Goal: Navigation & Orientation: Find specific page/section

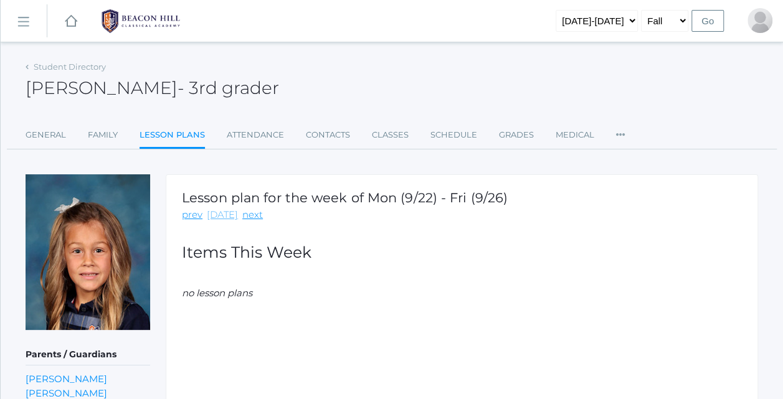
click at [213, 219] on link "[DATE]" at bounding box center [222, 215] width 31 height 14
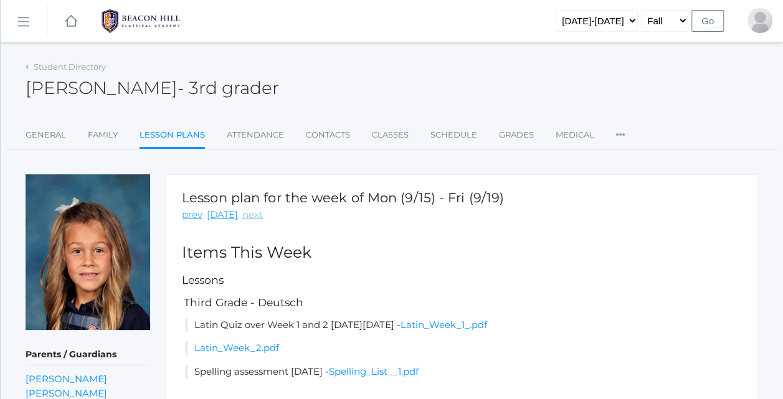
click at [245, 217] on link "next" at bounding box center [252, 215] width 21 height 14
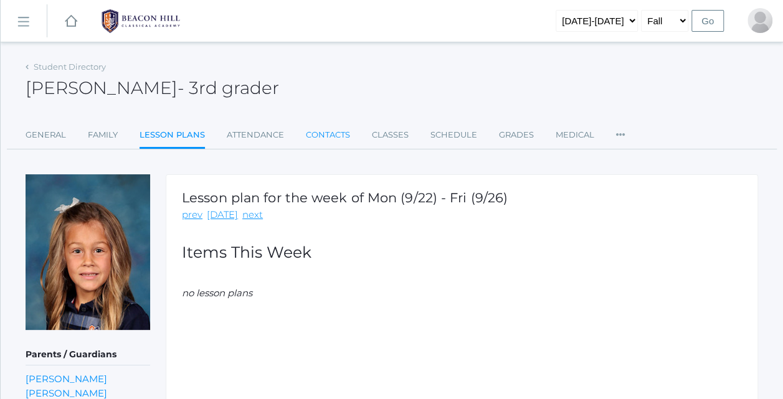
click at [346, 141] on link "Contacts" at bounding box center [328, 135] width 44 height 25
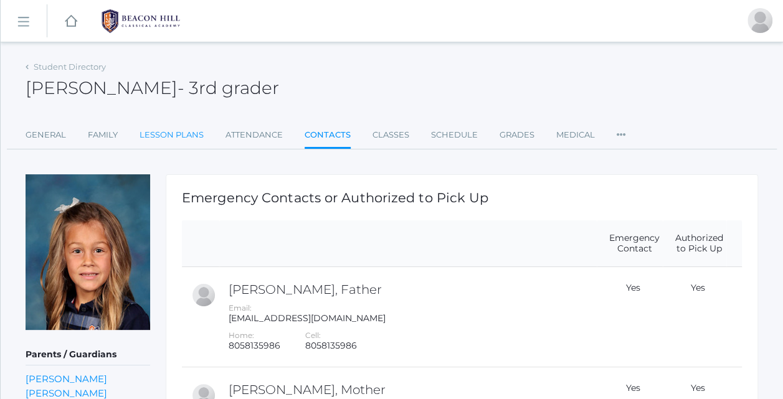
click at [170, 143] on link "Lesson Plans" at bounding box center [171, 135] width 64 height 25
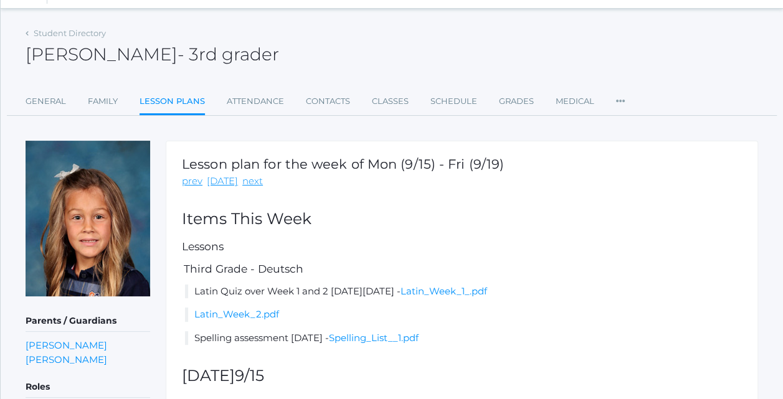
scroll to position [34, 0]
click at [52, 35] on link "Student Directory" at bounding box center [70, 32] width 72 height 10
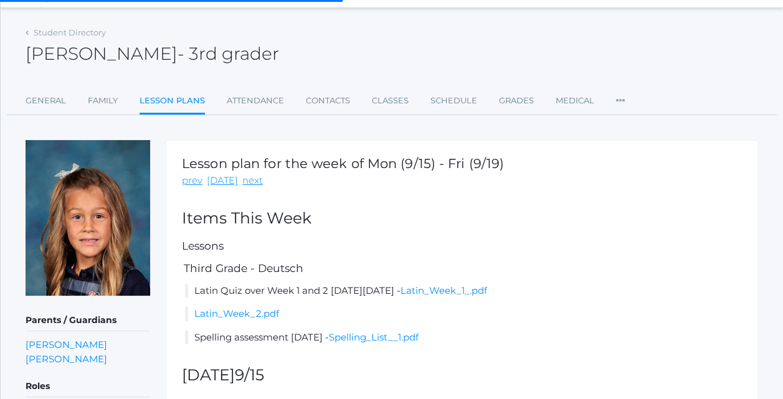
click at [54, 151] on img at bounding box center [88, 218] width 125 height 156
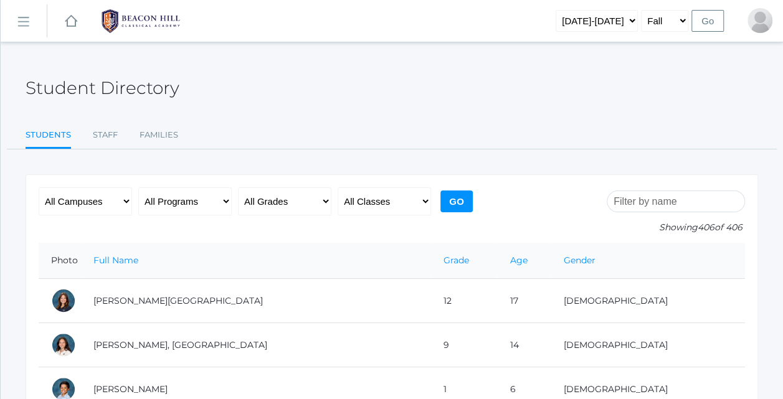
click at [69, 29] on link "icons/ui/navigation/home Created with Sketch." at bounding box center [71, 21] width 12 height 42
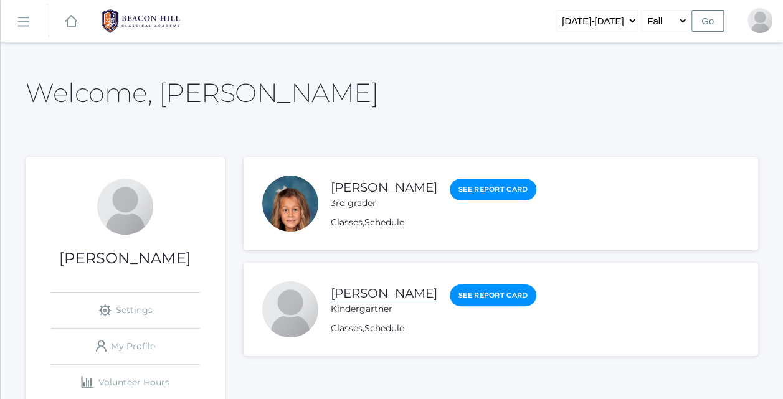
click at [347, 296] on link "[PERSON_NAME]" at bounding box center [384, 294] width 106 height 16
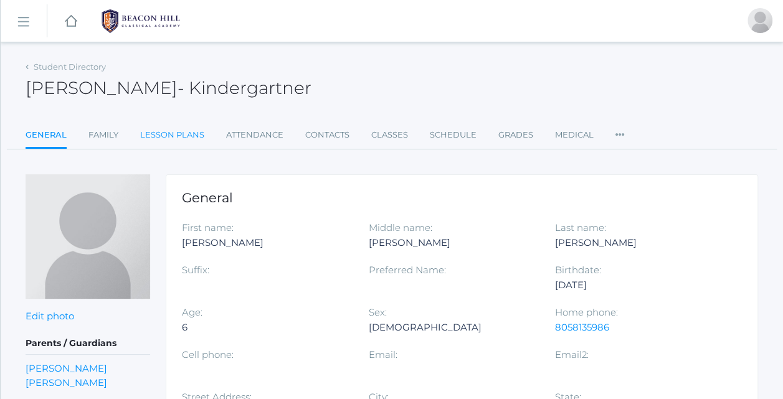
click at [161, 130] on link "Lesson Plans" at bounding box center [172, 135] width 64 height 25
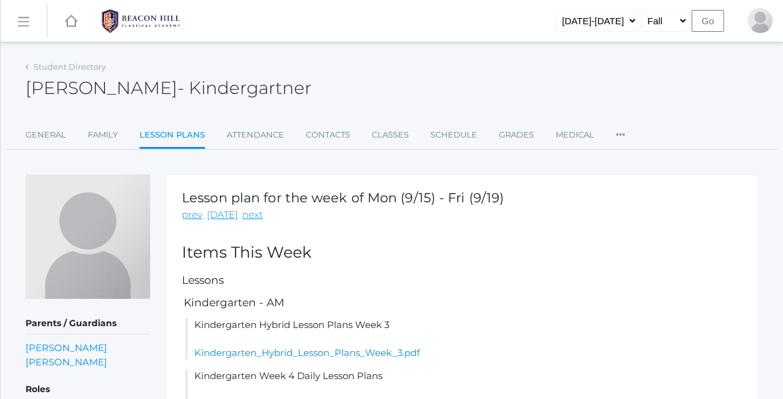
click at [347, 297] on h5 "Kindergarten - AM" at bounding box center [462, 303] width 560 height 12
click at [304, 250] on h2 "Items This Week" at bounding box center [462, 252] width 560 height 17
click at [254, 218] on link "next" at bounding box center [252, 215] width 21 height 14
